Goal: Task Accomplishment & Management: Use online tool/utility

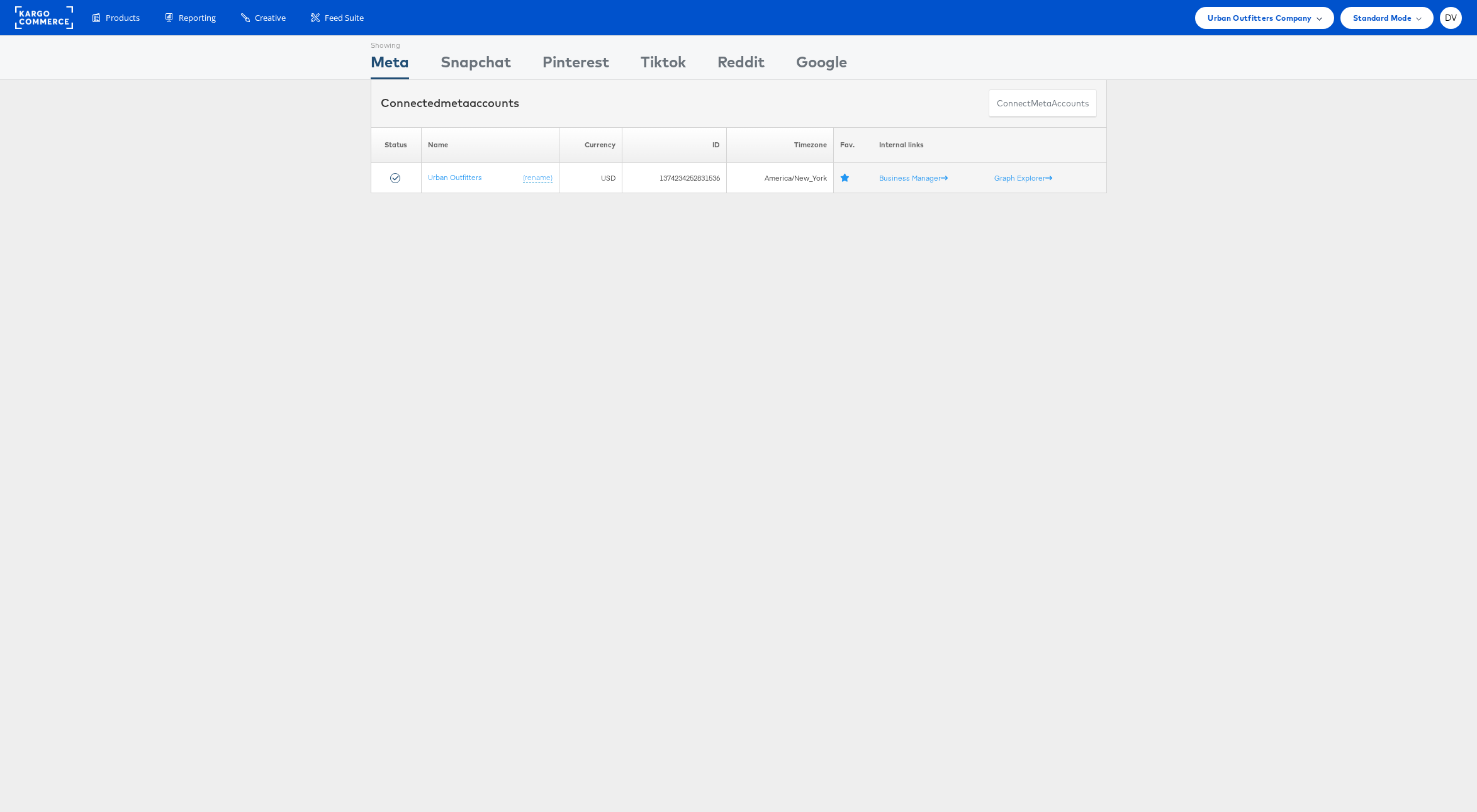
click at [1220, 25] on div "Urban Outfitters Company" at bounding box center [1264, 17] width 139 height 22
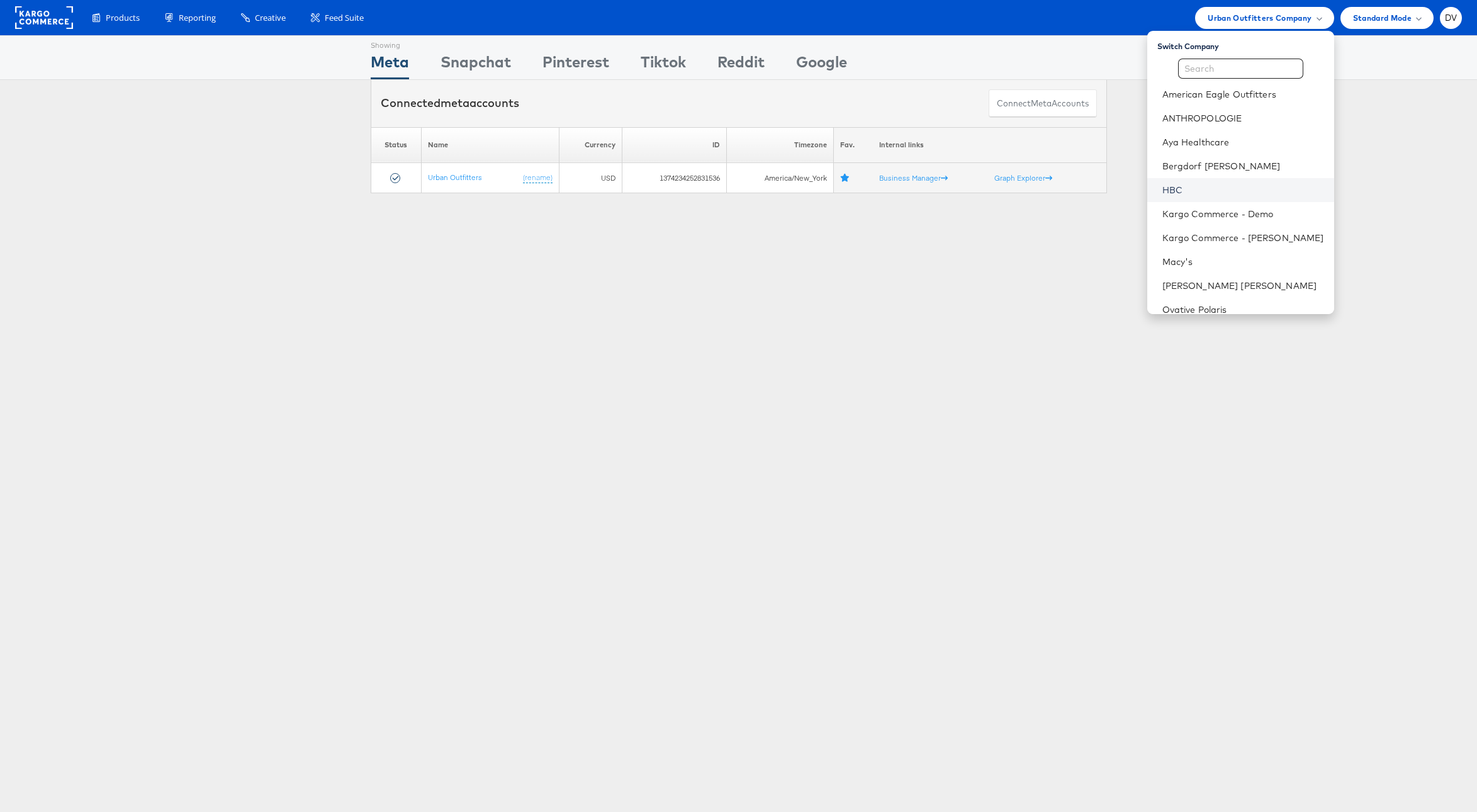
click at [1215, 187] on link "HBC" at bounding box center [1243, 190] width 162 height 13
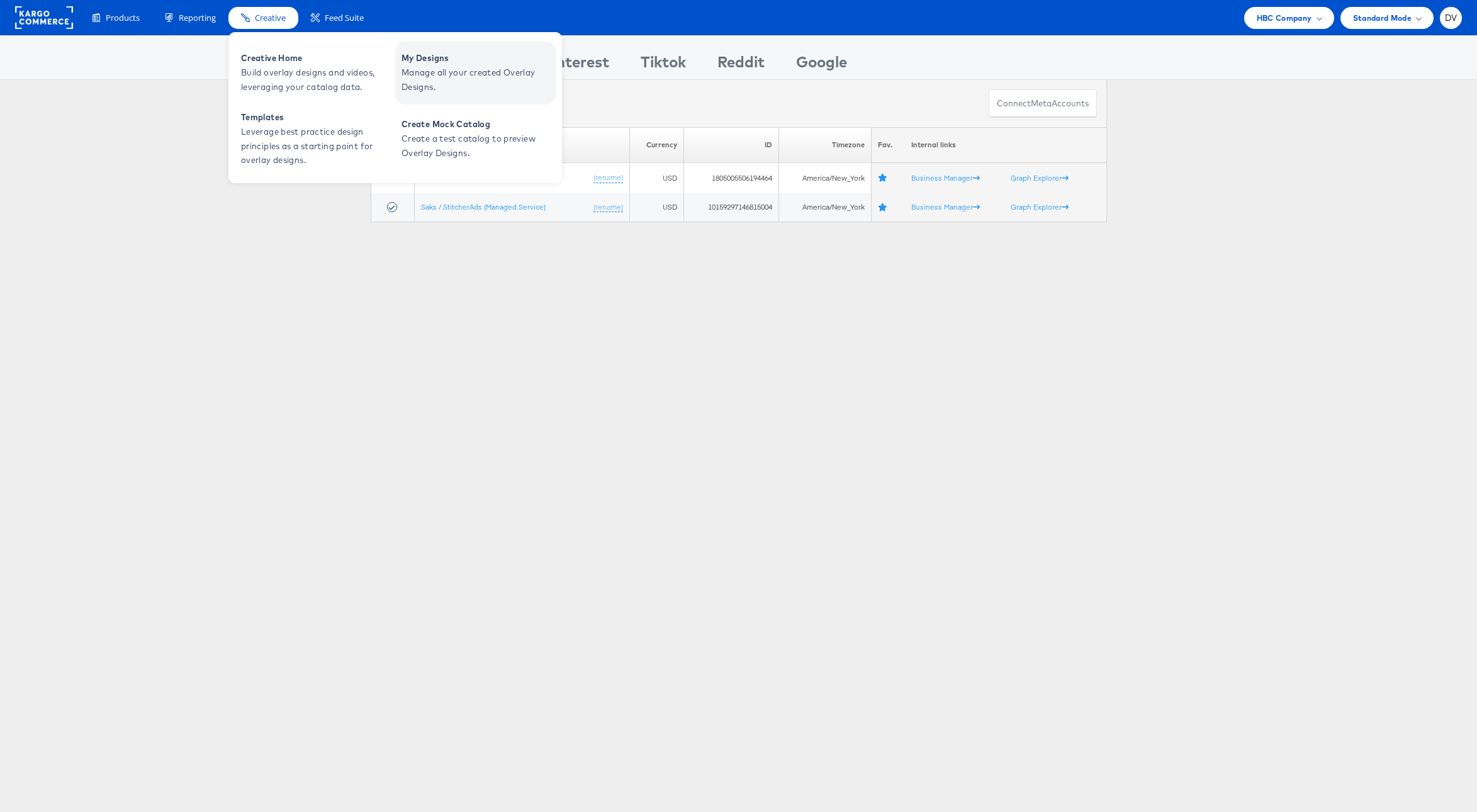
click at [455, 76] on span "Manage all your created Overlay Designs." at bounding box center [476, 80] width 151 height 29
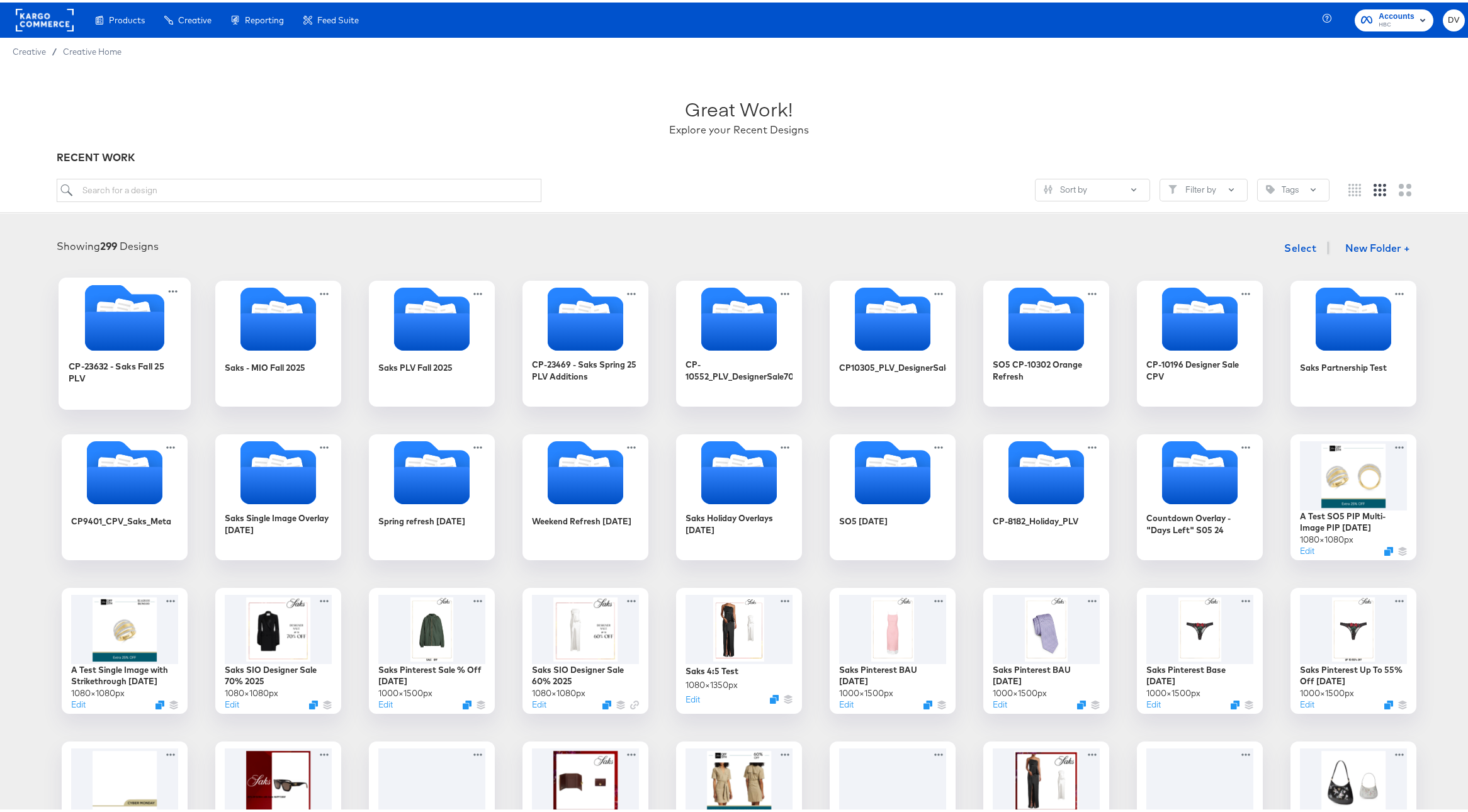
click at [116, 384] on div "CP-23632 - Saks Fall 25 PLV" at bounding box center [124, 375] width 113 height 48
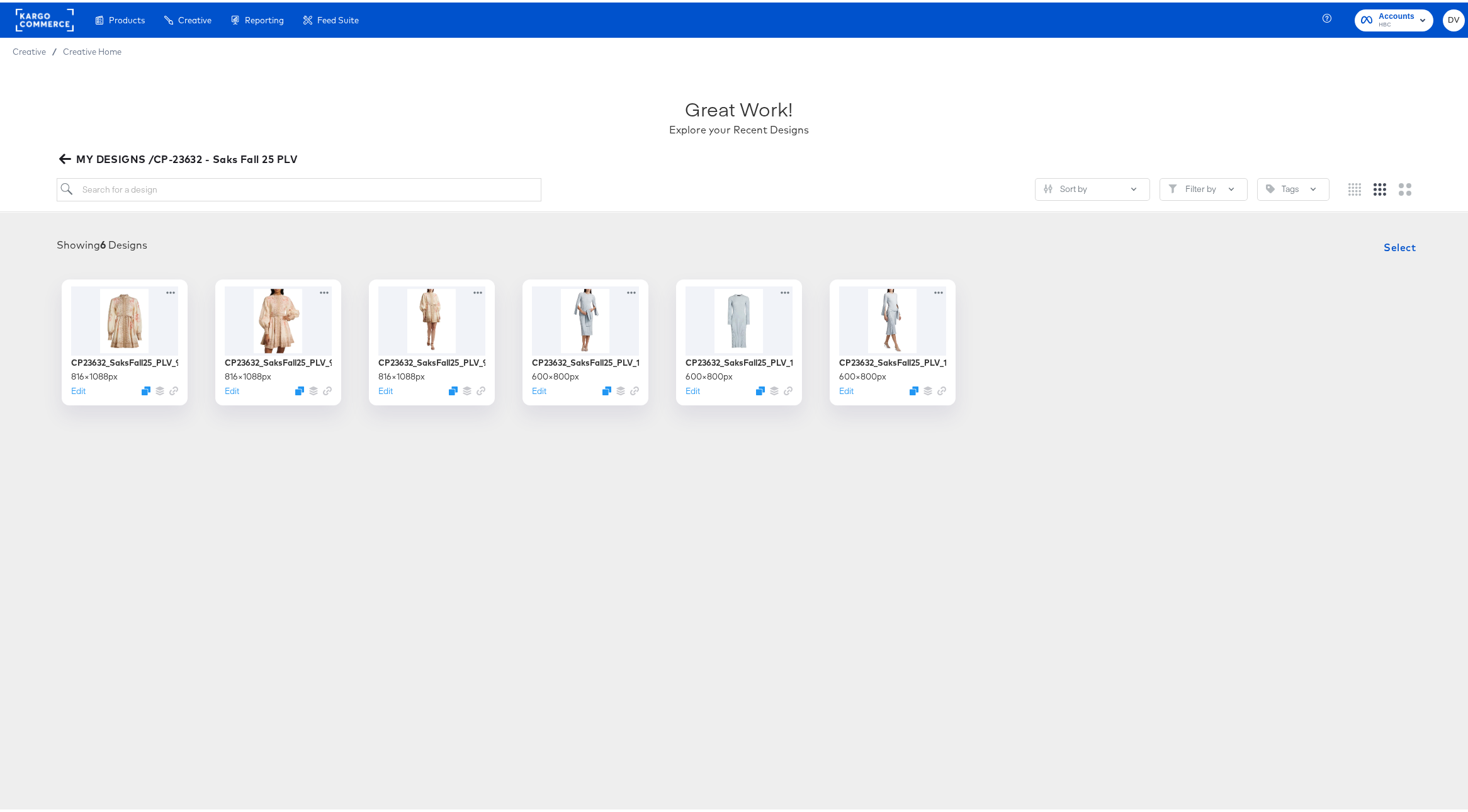
click at [69, 152] on icon "button" at bounding box center [64, 156] width 12 height 12
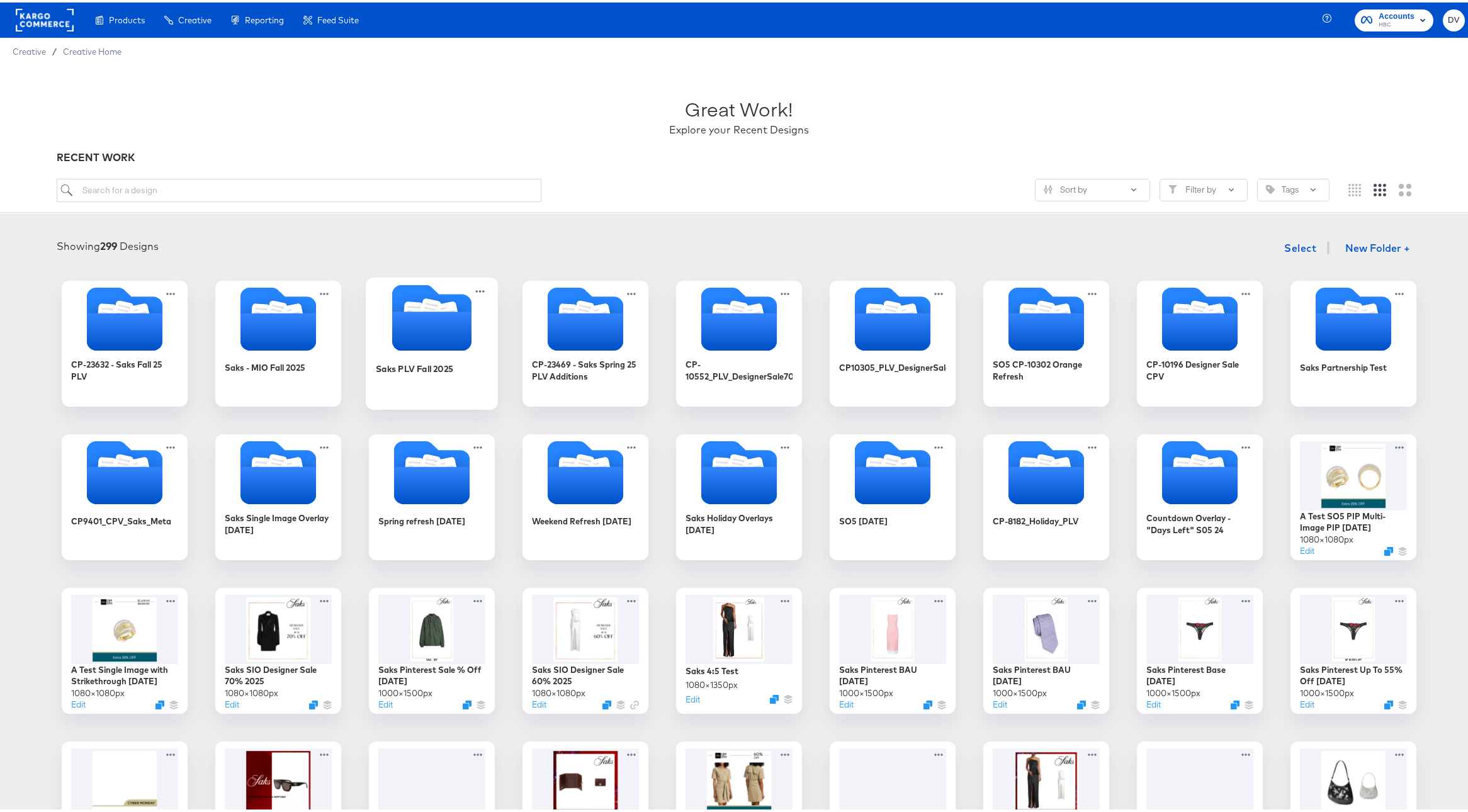
click at [392, 304] on icon "Folder" at bounding box center [431, 315] width 79 height 66
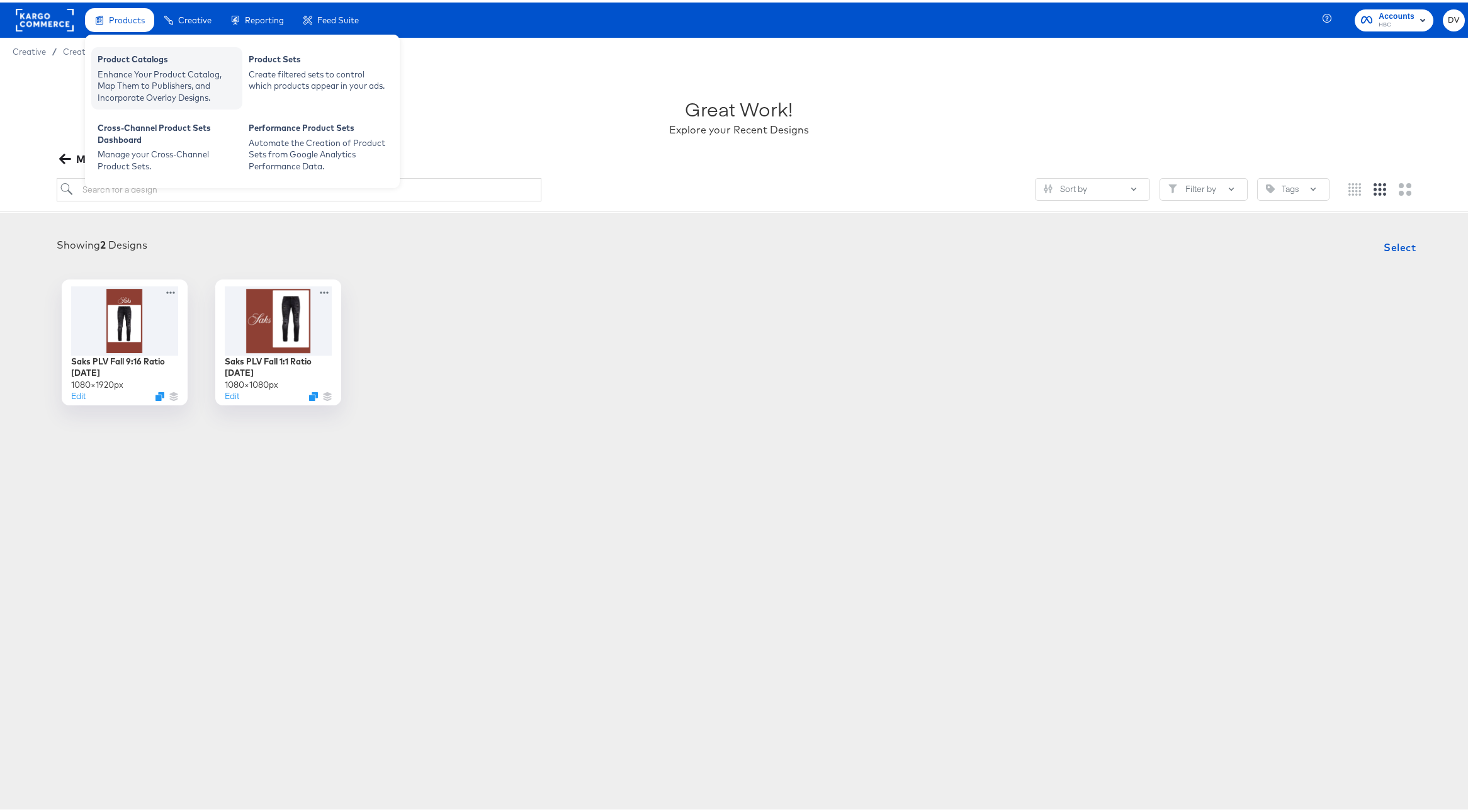
click at [131, 69] on div "Enhance Your Product Catalog, Map Them to Publishers, and Incorporate Overlay D…" at bounding box center [167, 84] width 139 height 36
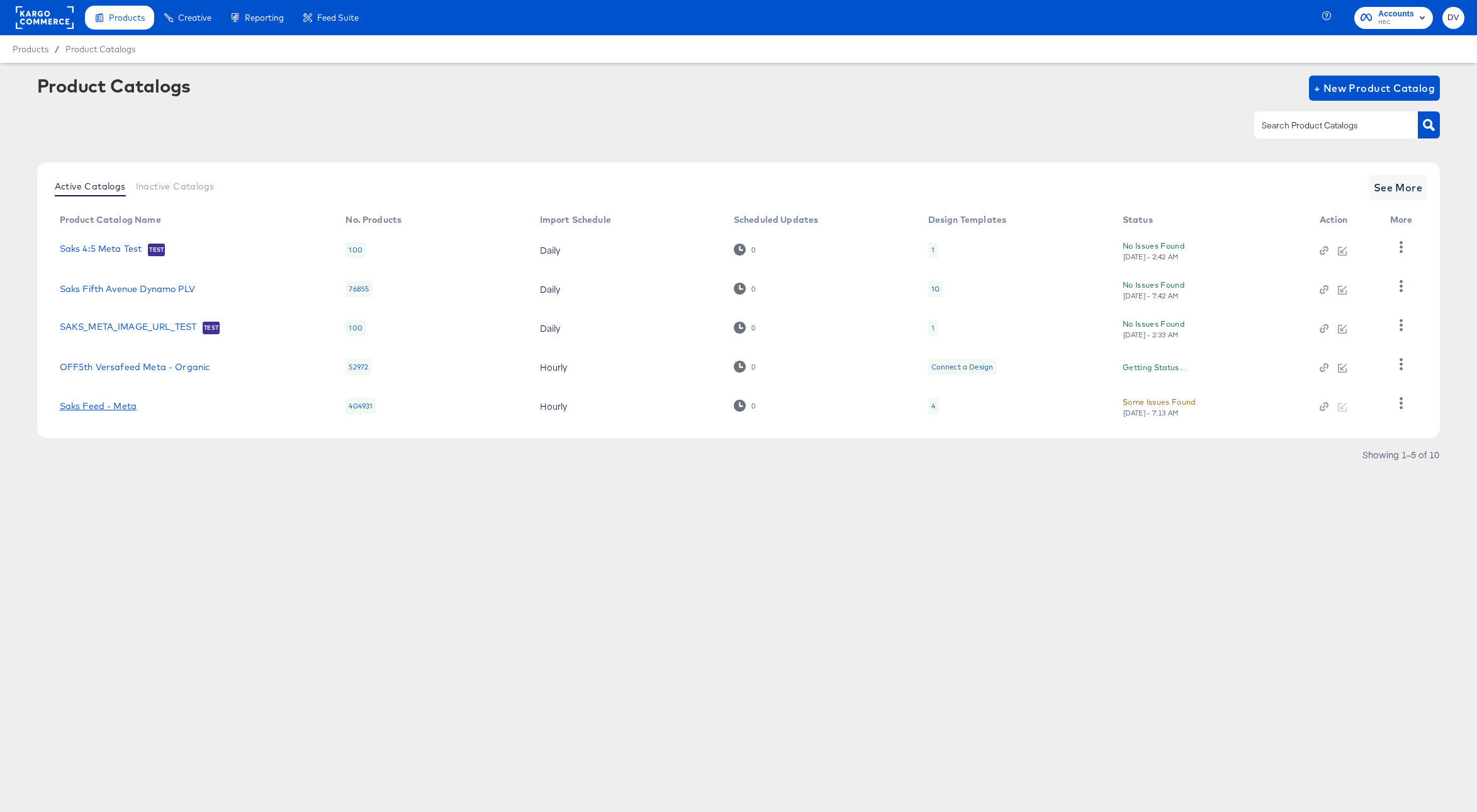
click at [125, 409] on link "Saks Feed - Meta" at bounding box center [98, 406] width 77 height 10
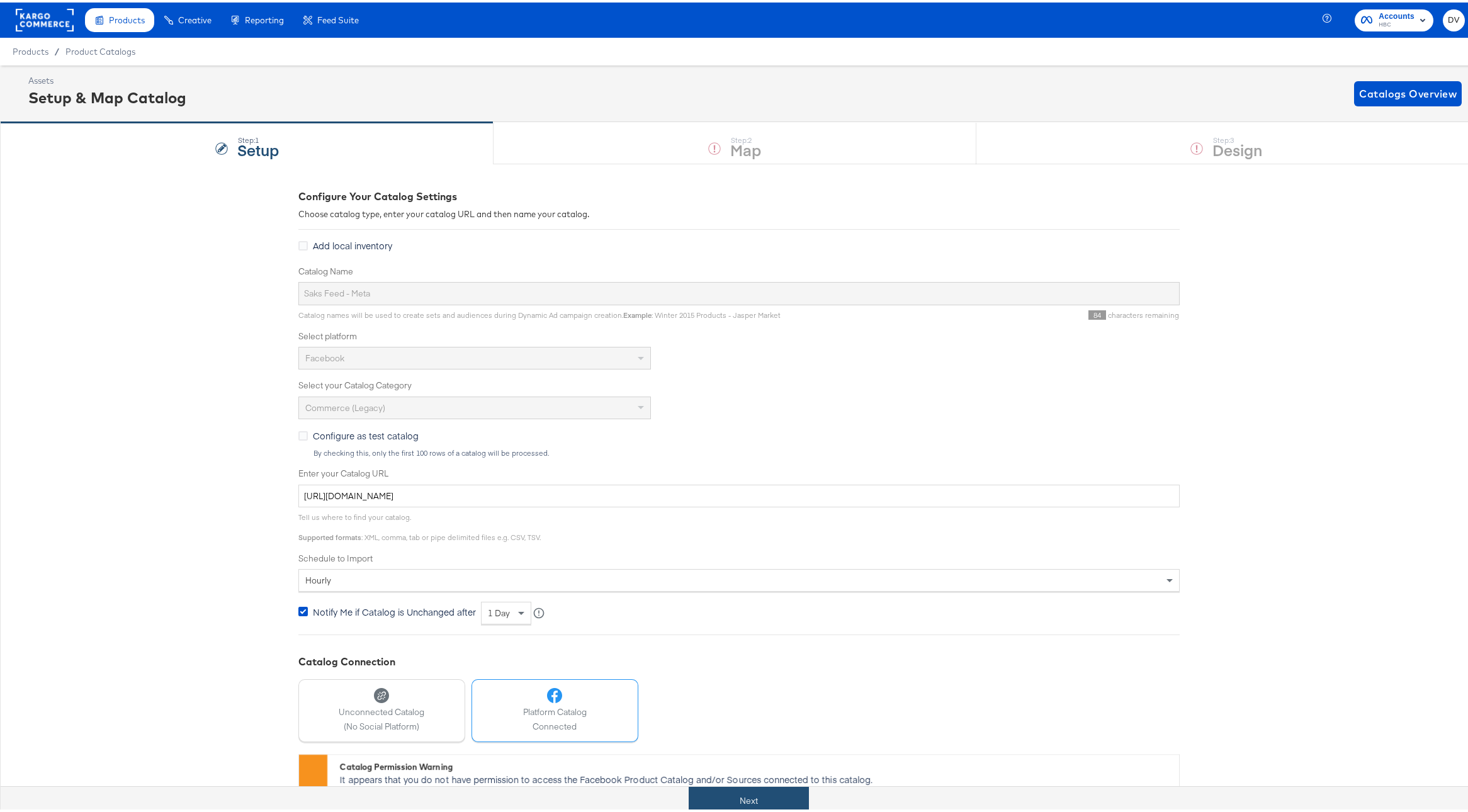
click at [791, 796] on button "Next" at bounding box center [749, 798] width 120 height 28
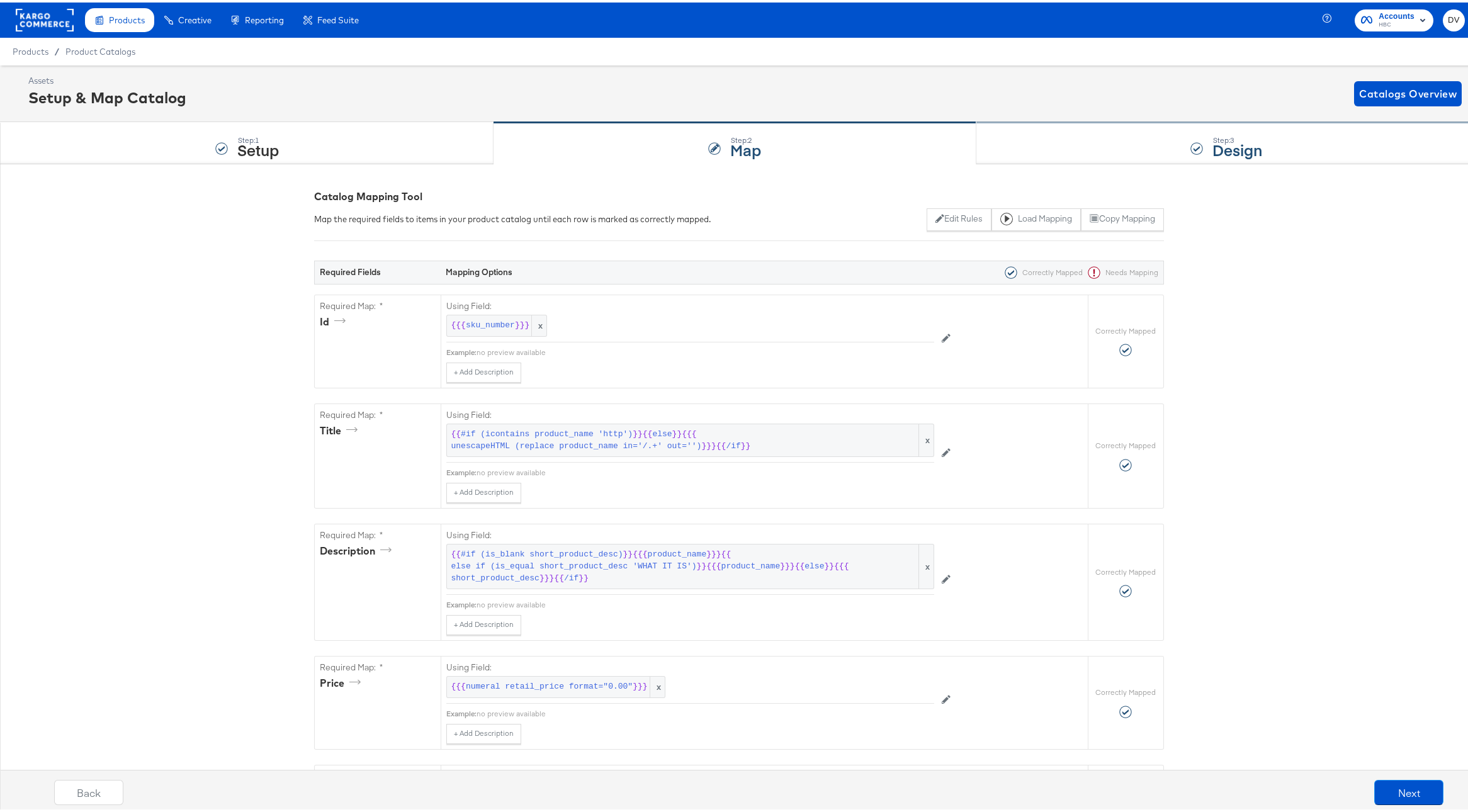
click at [1006, 138] on div "Step: 3 Design" at bounding box center [1227, 140] width 502 height 41
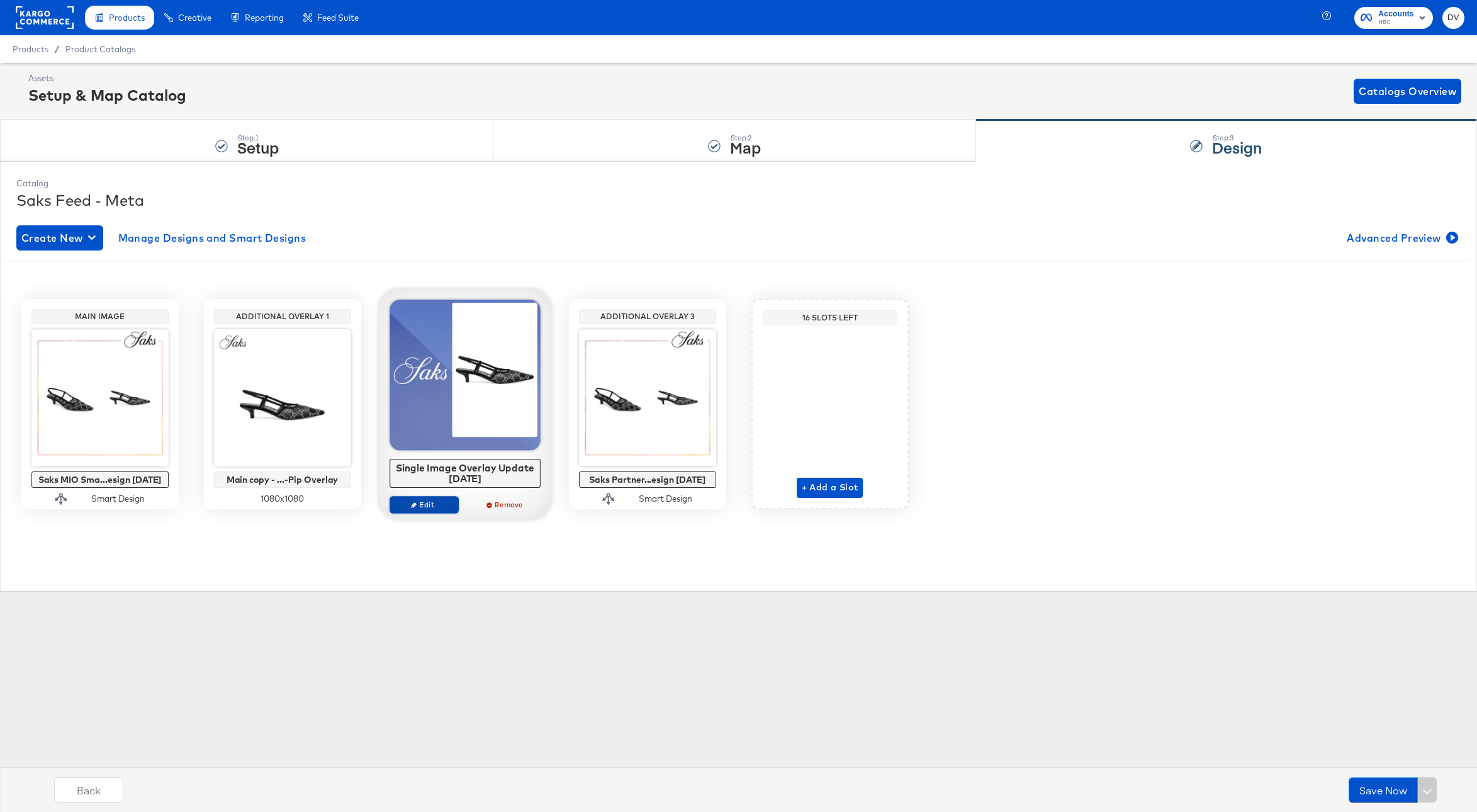
click at [429, 505] on span "Edit" at bounding box center [423, 504] width 58 height 10
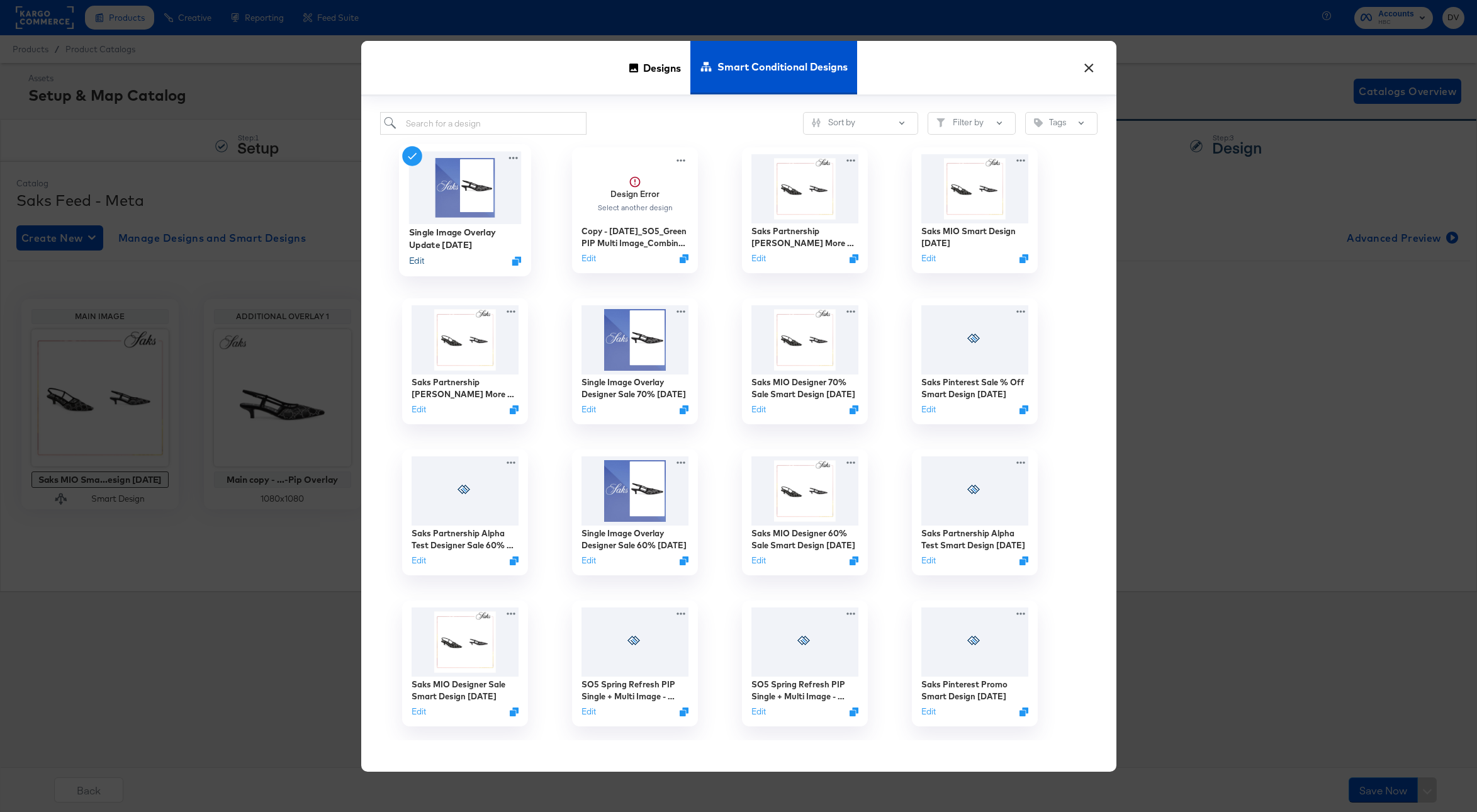
click at [412, 258] on button "Edit" at bounding box center [417, 261] width 15 height 12
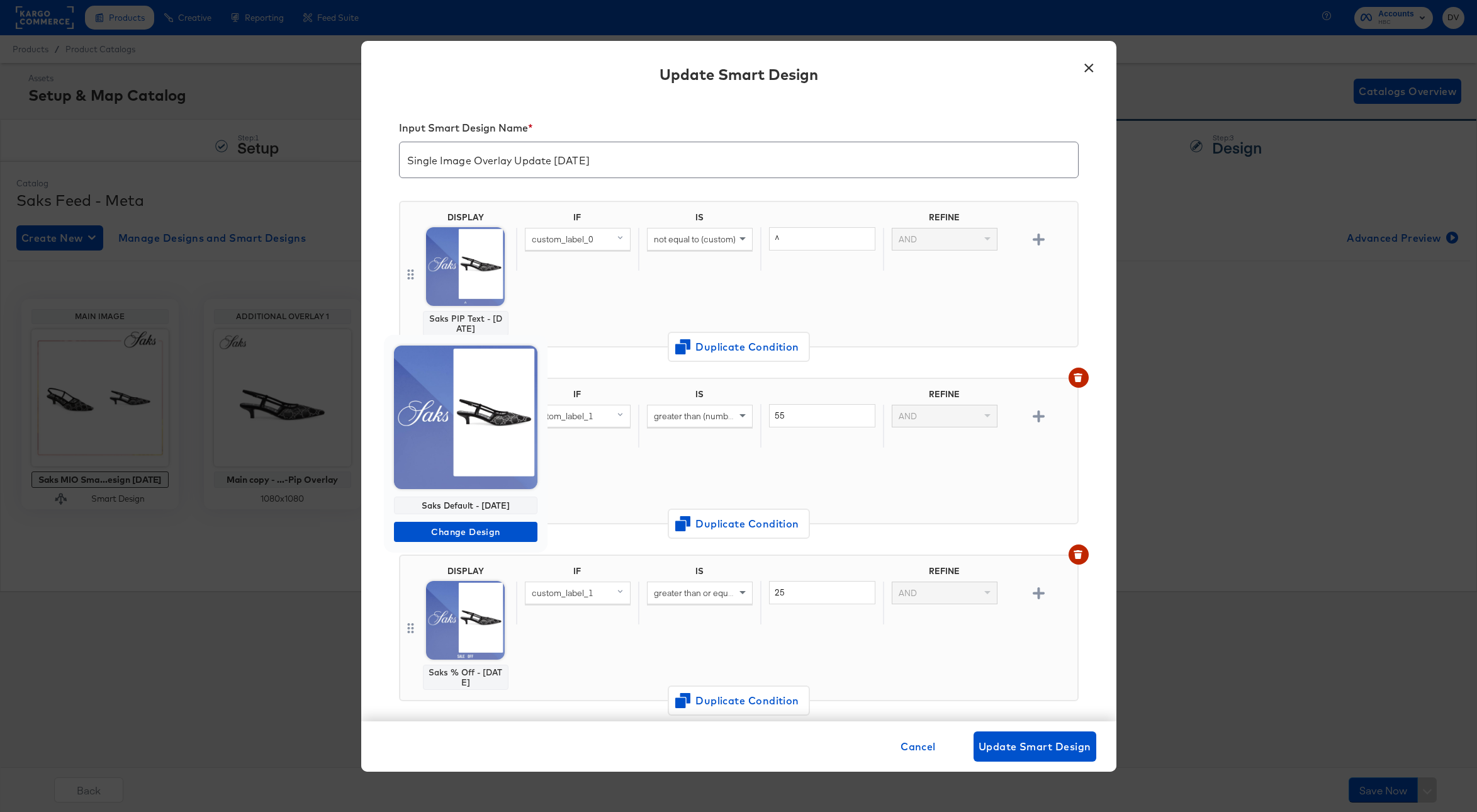
click at [920, 750] on div at bounding box center [738, 406] width 1477 height 812
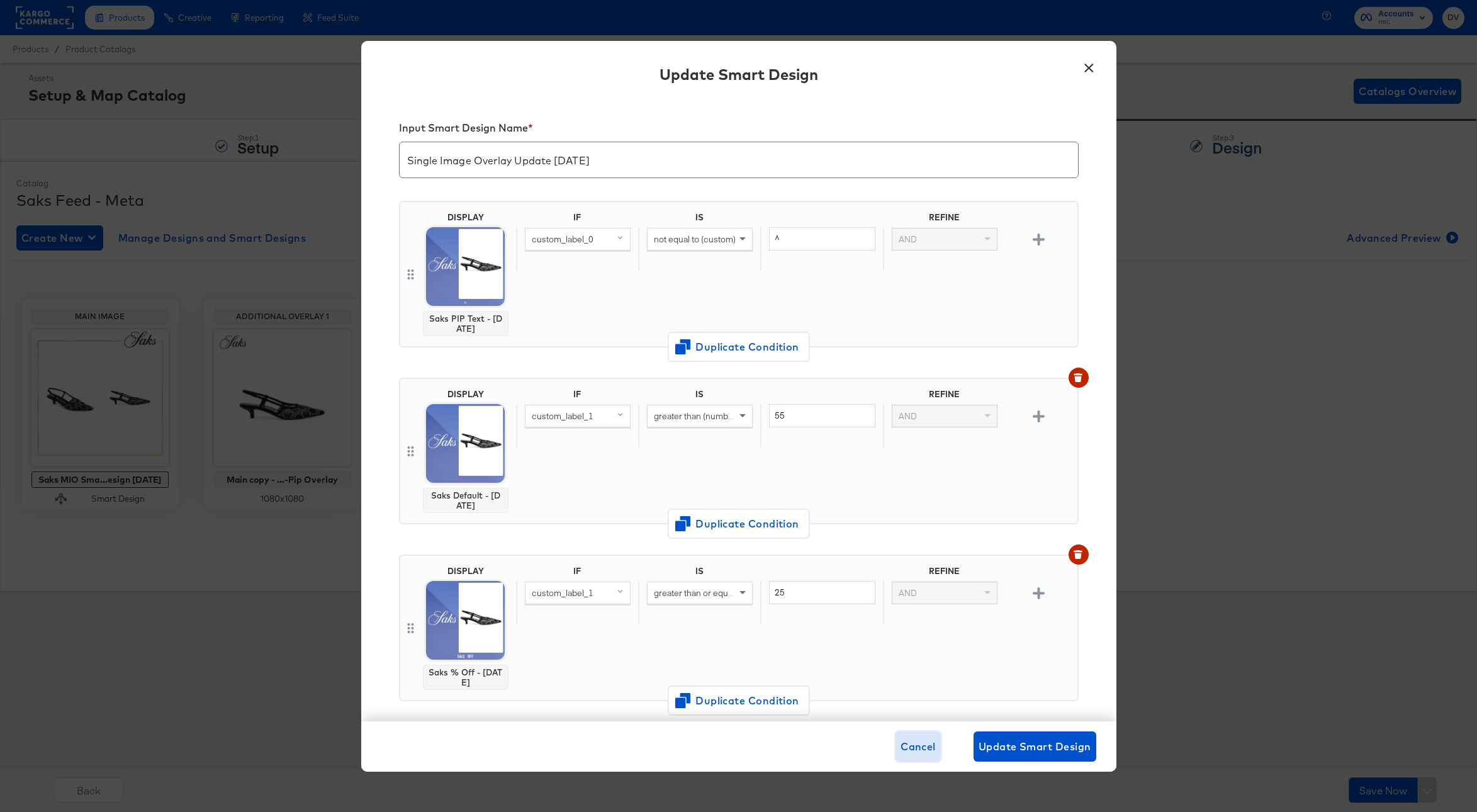
click at [920, 747] on span "Cancel" at bounding box center [918, 747] width 36 height 17
